Goal: Find contact information: Find contact information

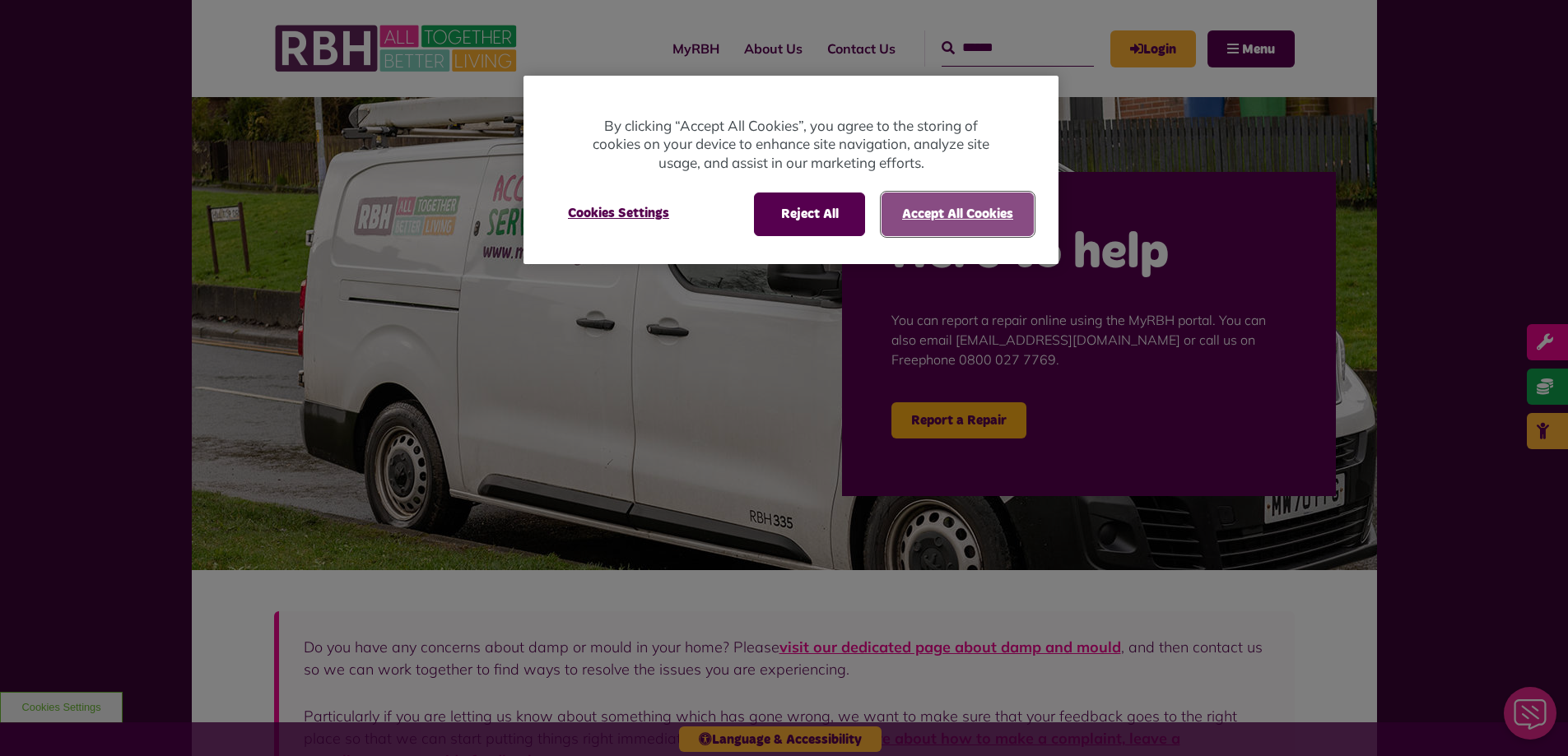
click at [950, 227] on button "Accept All Cookies" at bounding box center [958, 214] width 152 height 43
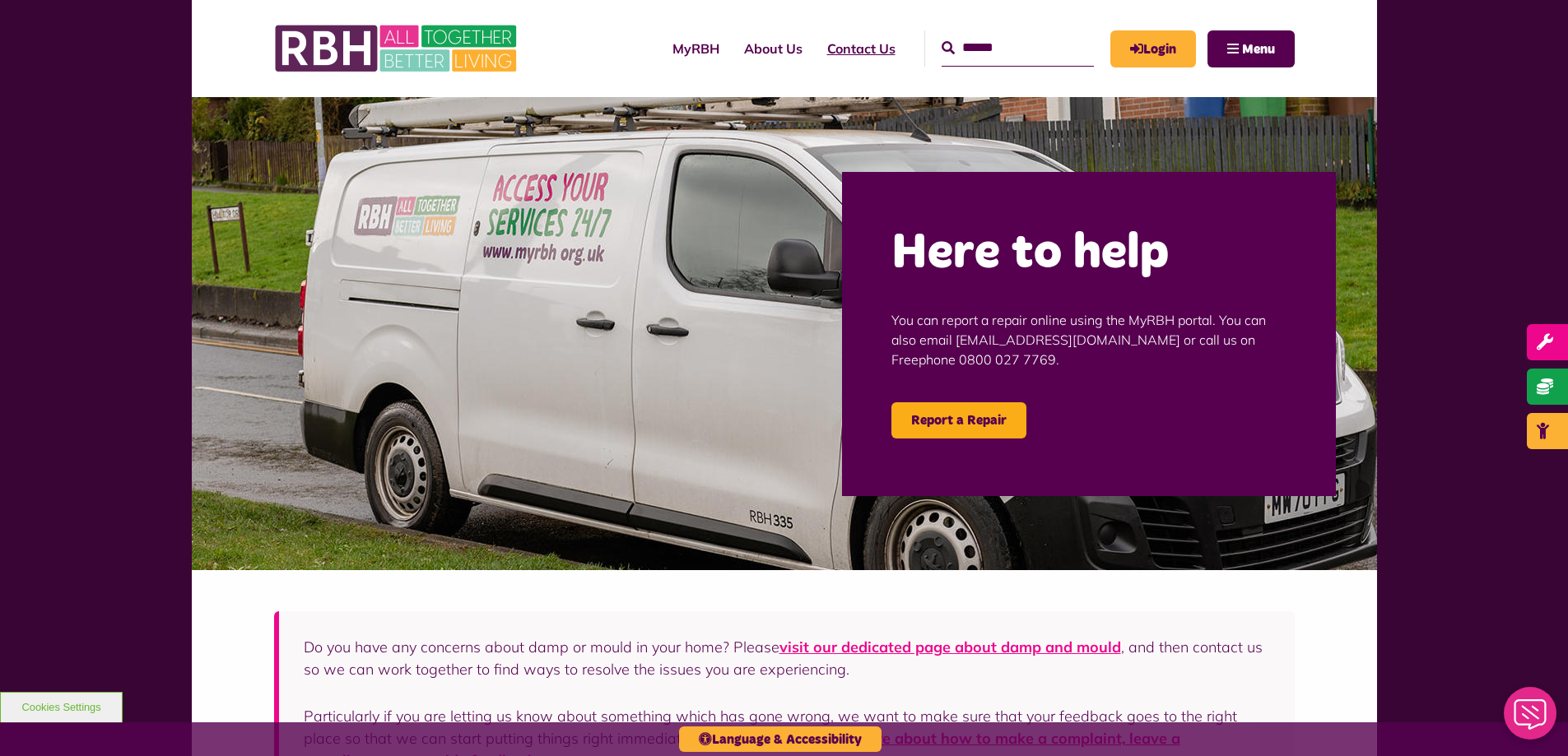
click at [838, 43] on link "Contact Us" at bounding box center [862, 49] width 93 height 45
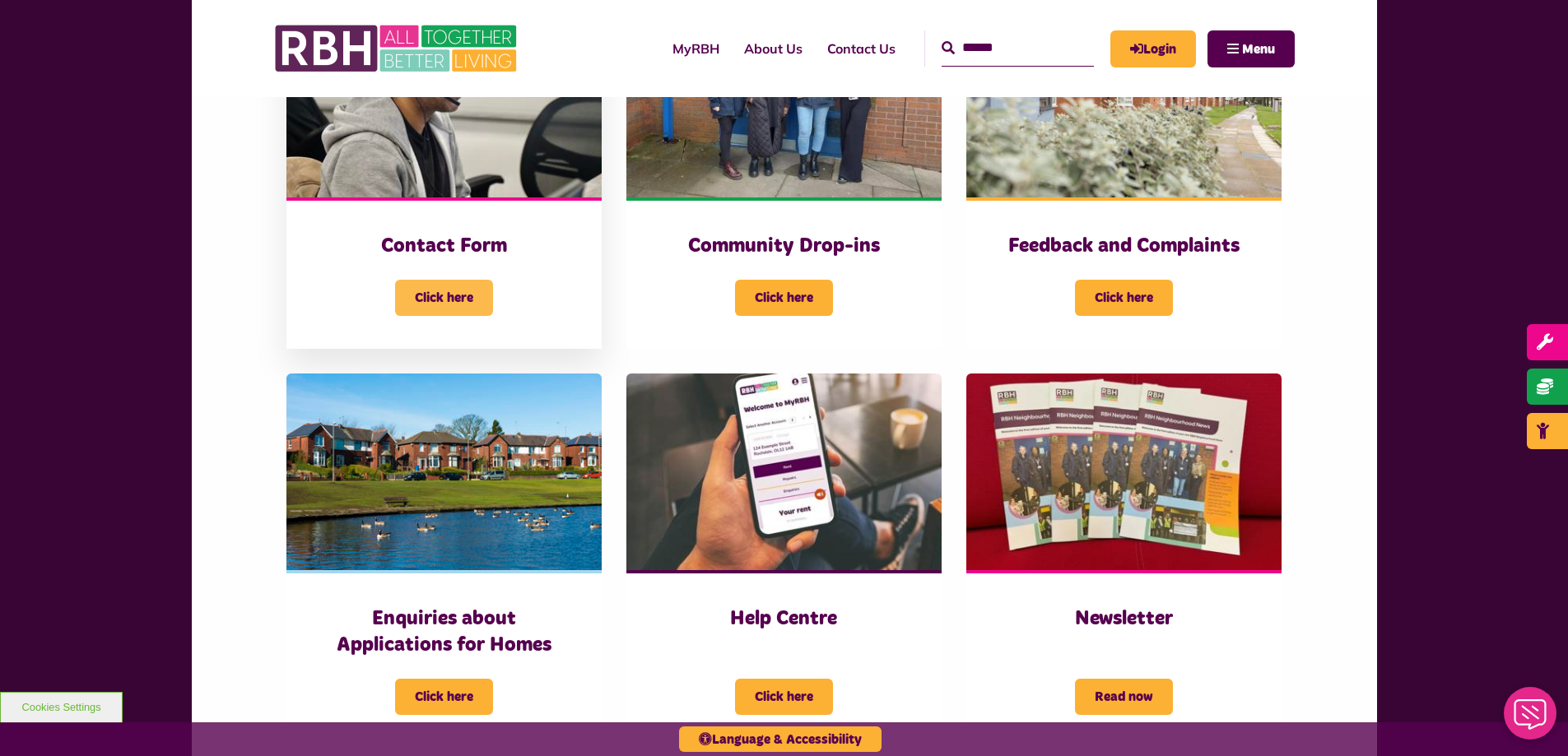
scroll to position [493, 0]
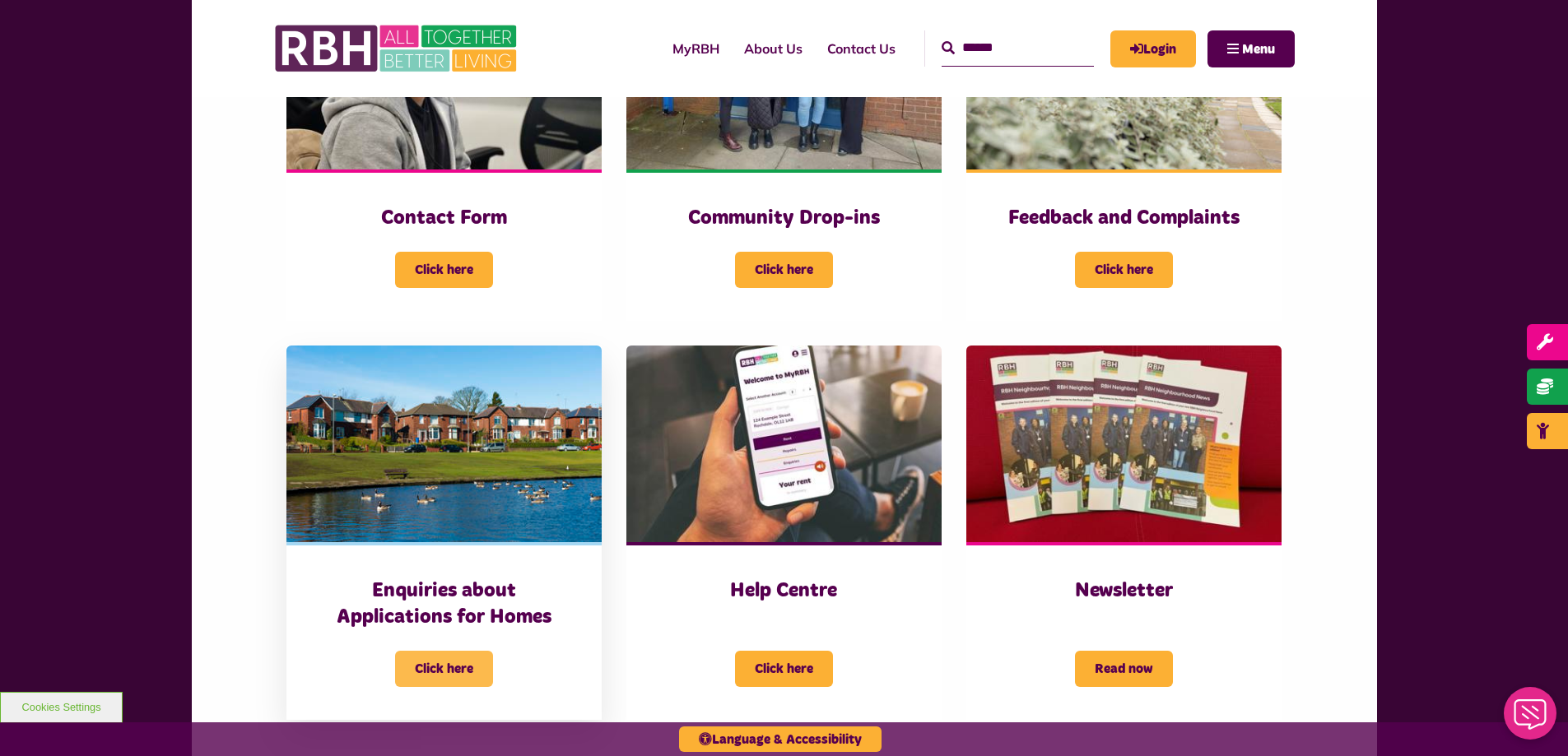
click at [481, 669] on span "Click here" at bounding box center [444, 669] width 98 height 37
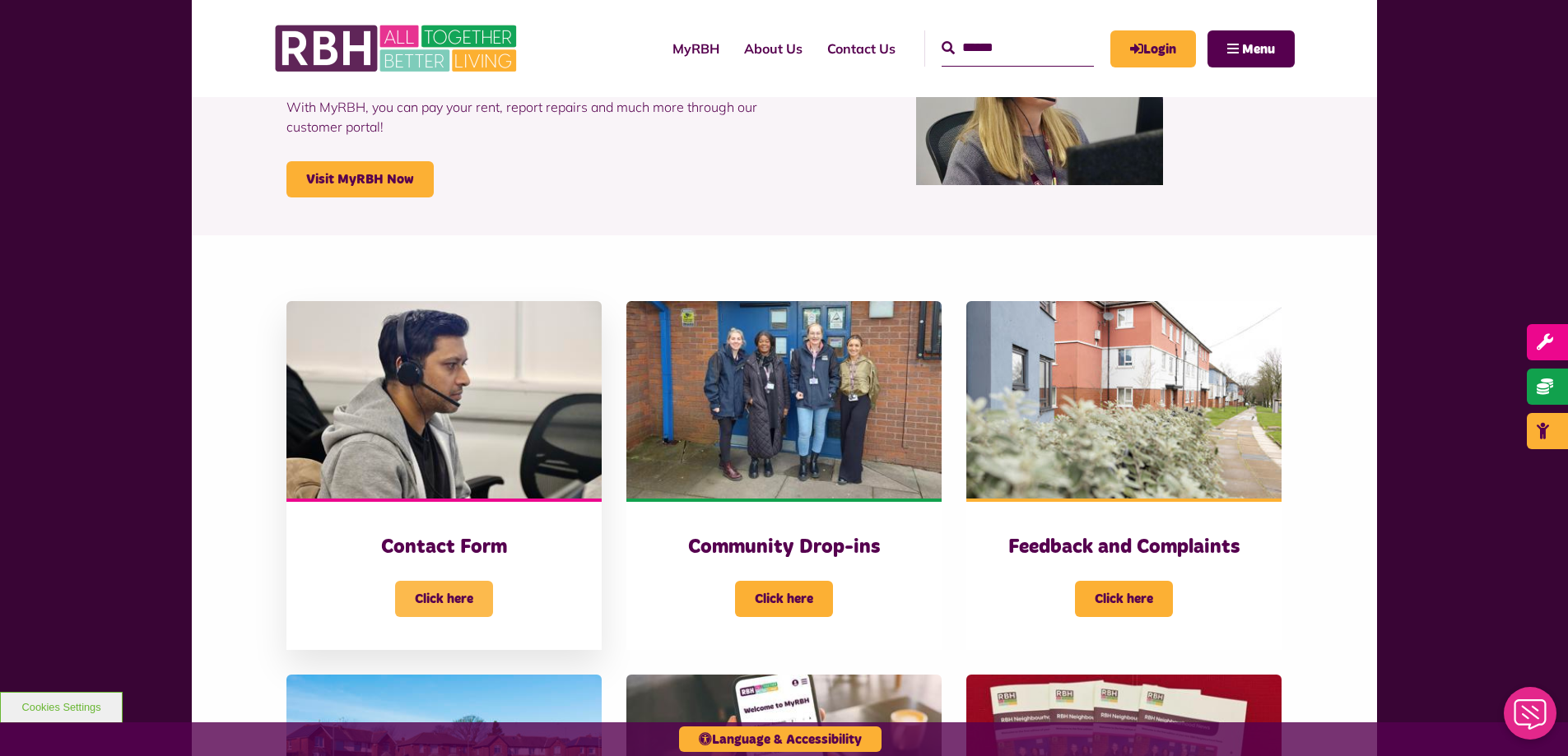
click at [479, 593] on span "Click here" at bounding box center [444, 598] width 98 height 37
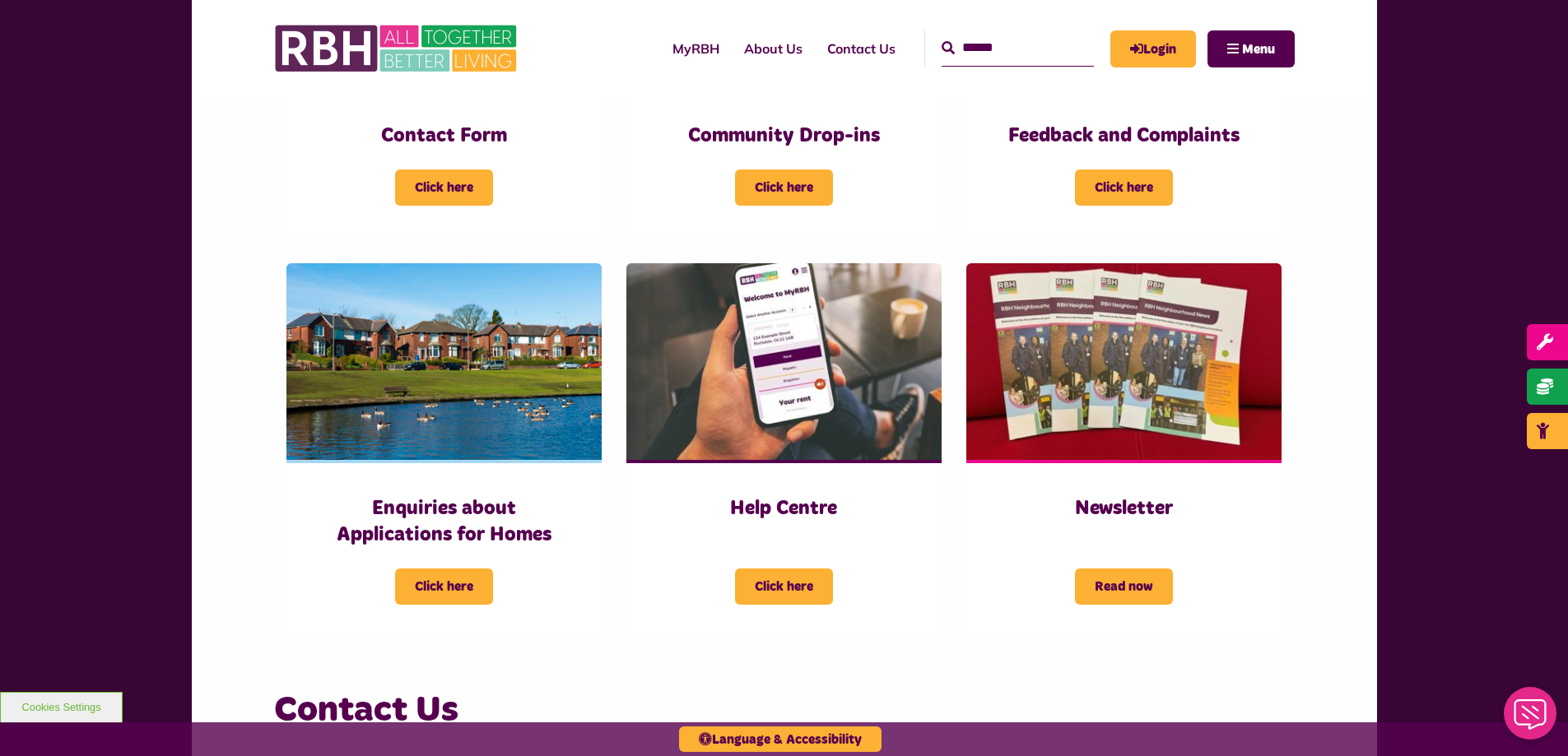
scroll to position [1069, 0]
